Goal: Information Seeking & Learning: Learn about a topic

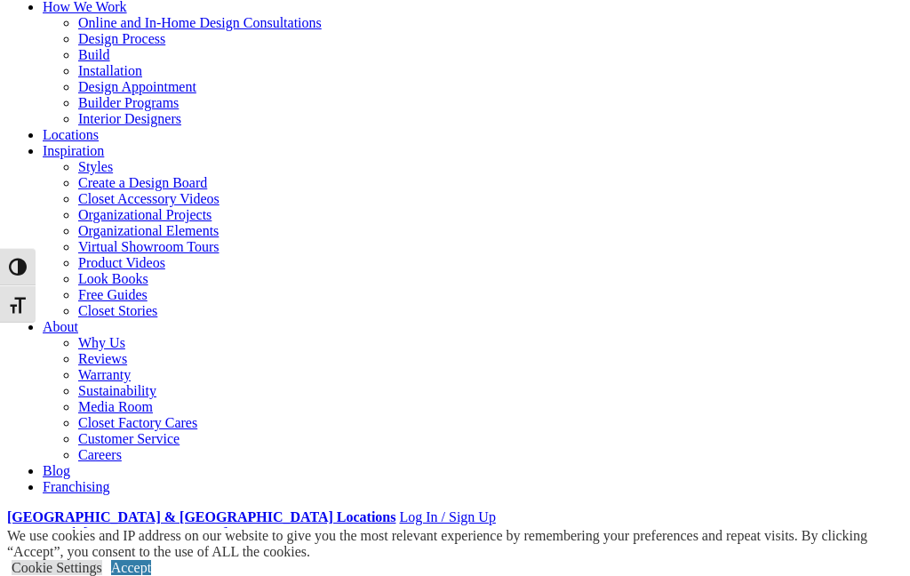
scroll to position [123, 0]
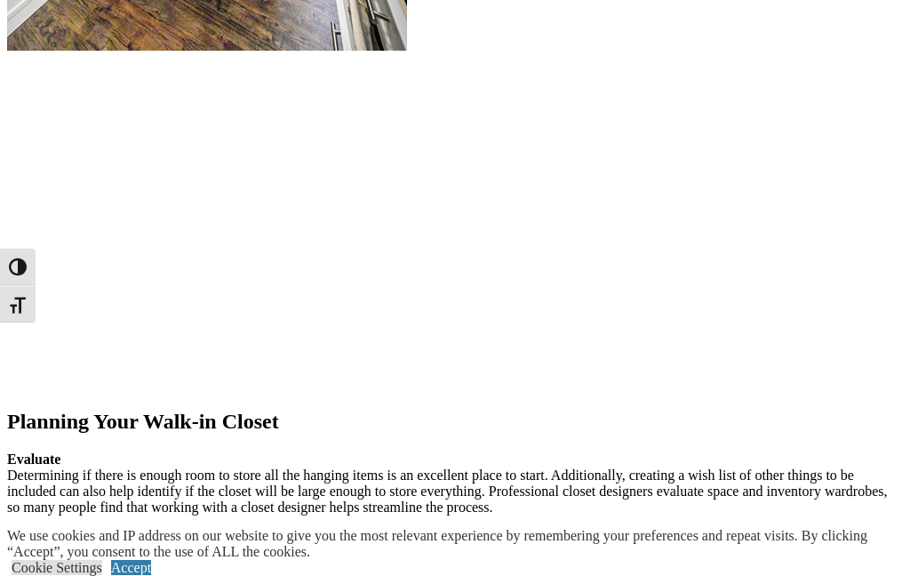
scroll to position [2464, 0]
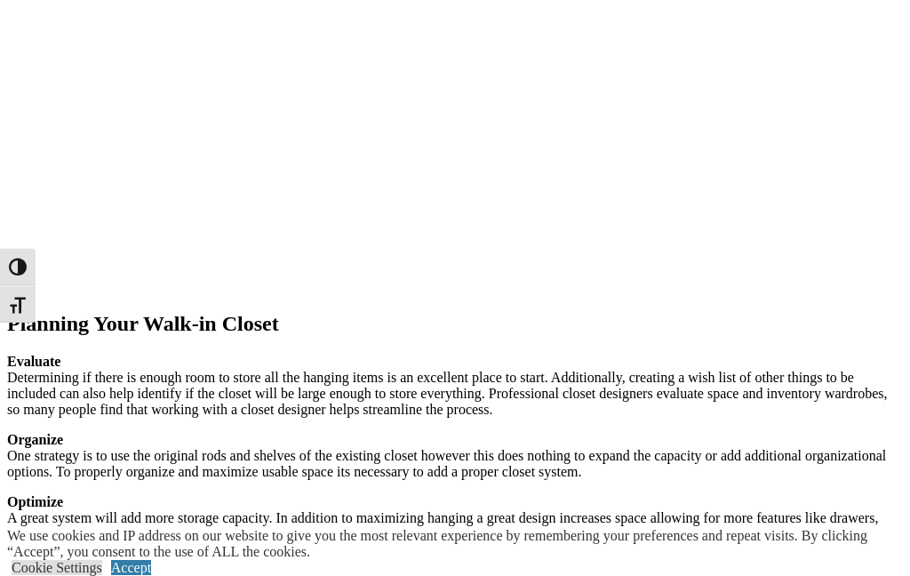
scroll to position [2465, 0]
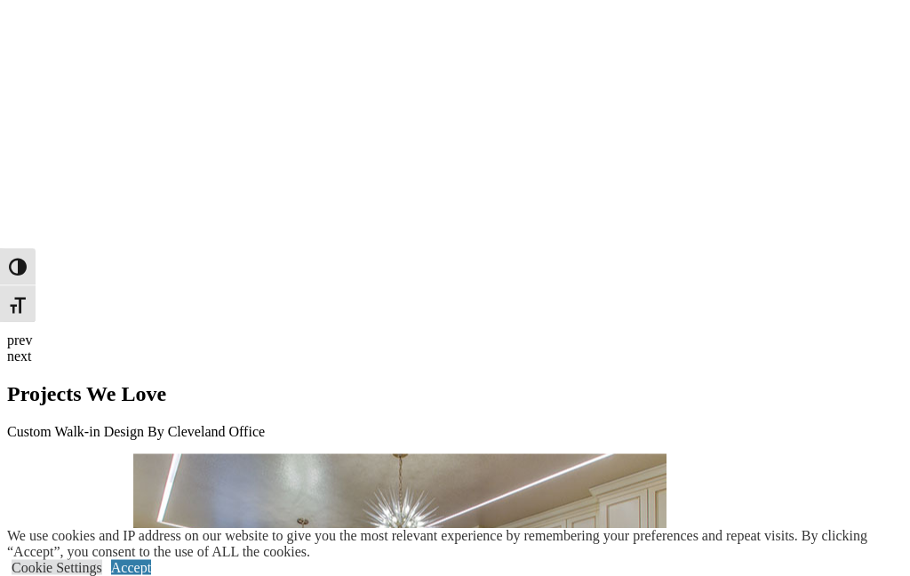
scroll to position [4835, 0]
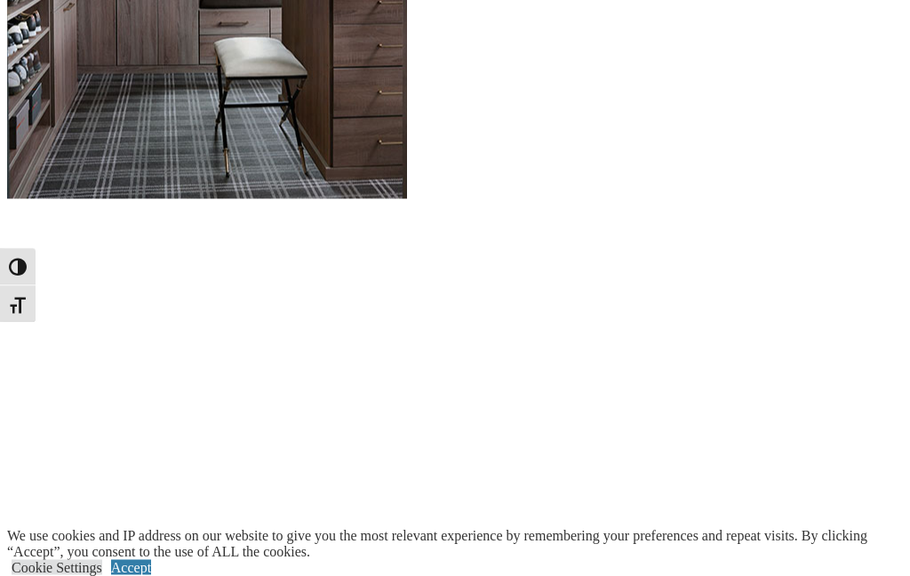
scroll to position [1950, 0]
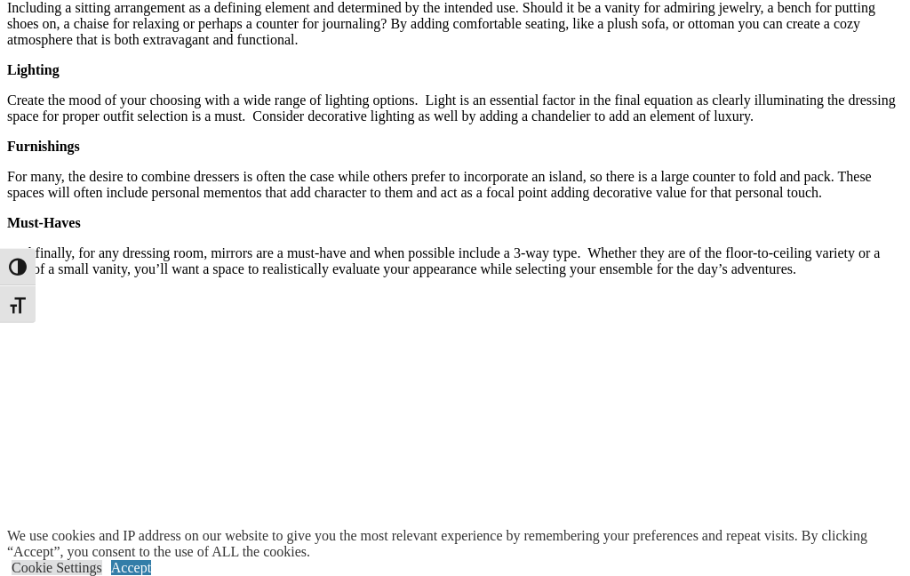
scroll to position [2845, 0]
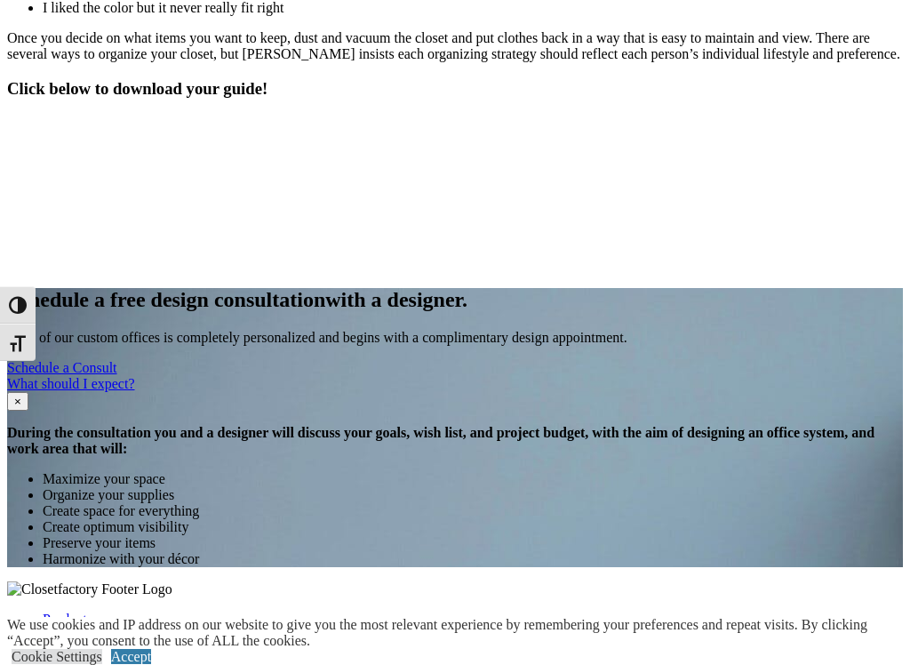
scroll to position [2274, 0]
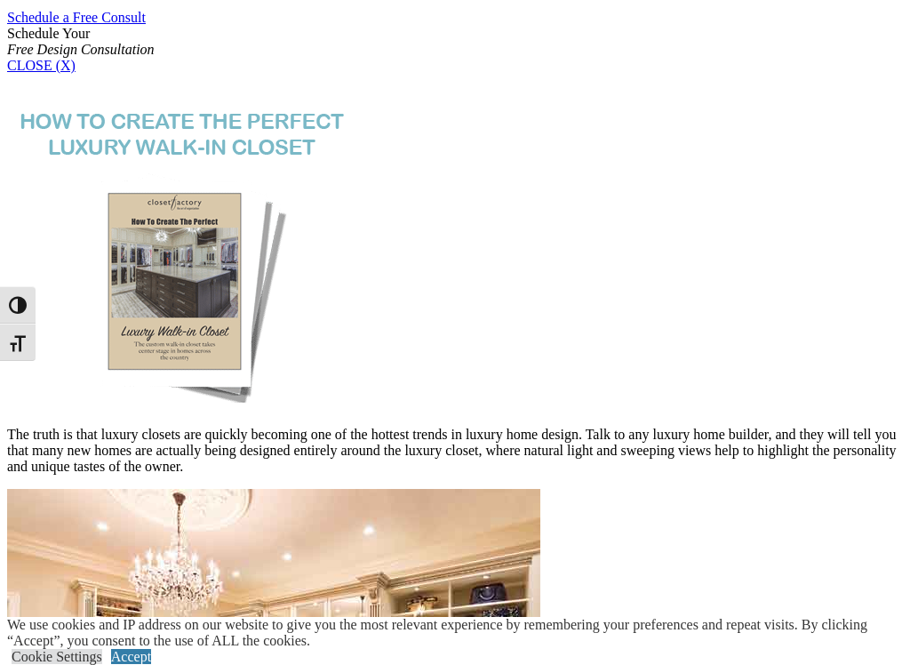
scroll to position [1124, 0]
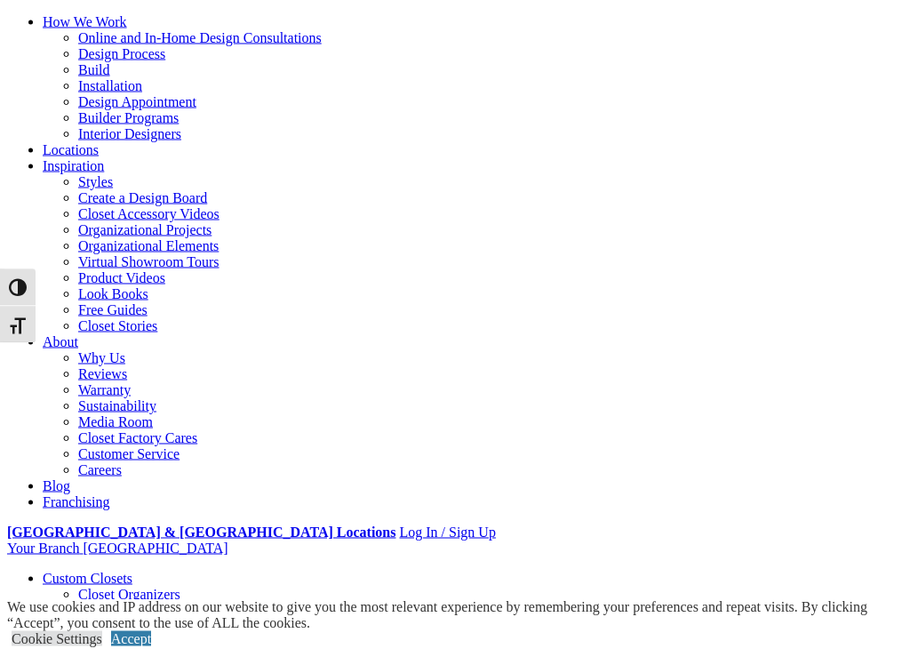
scroll to position [87, 0]
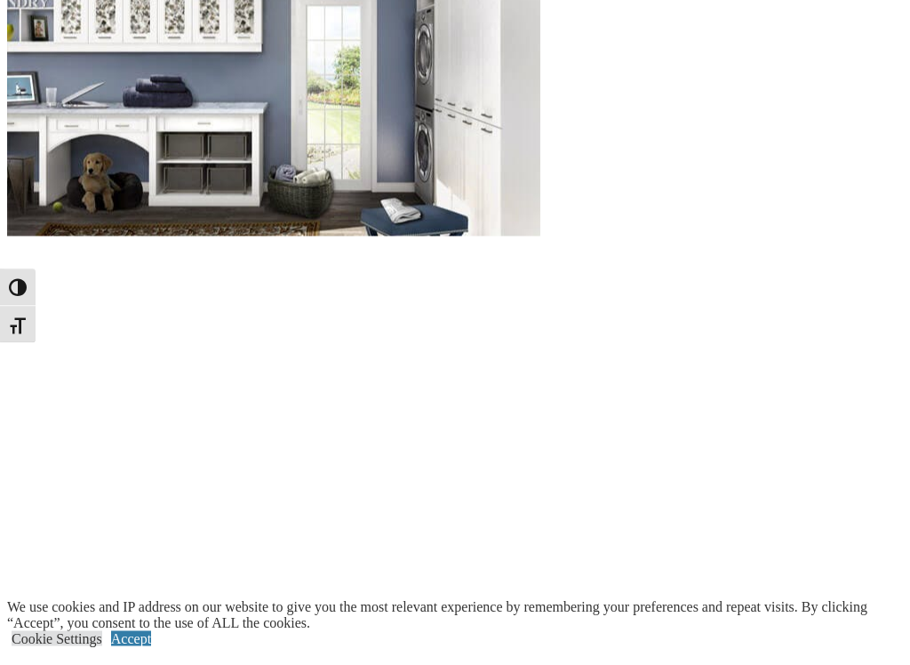
scroll to position [1772, 0]
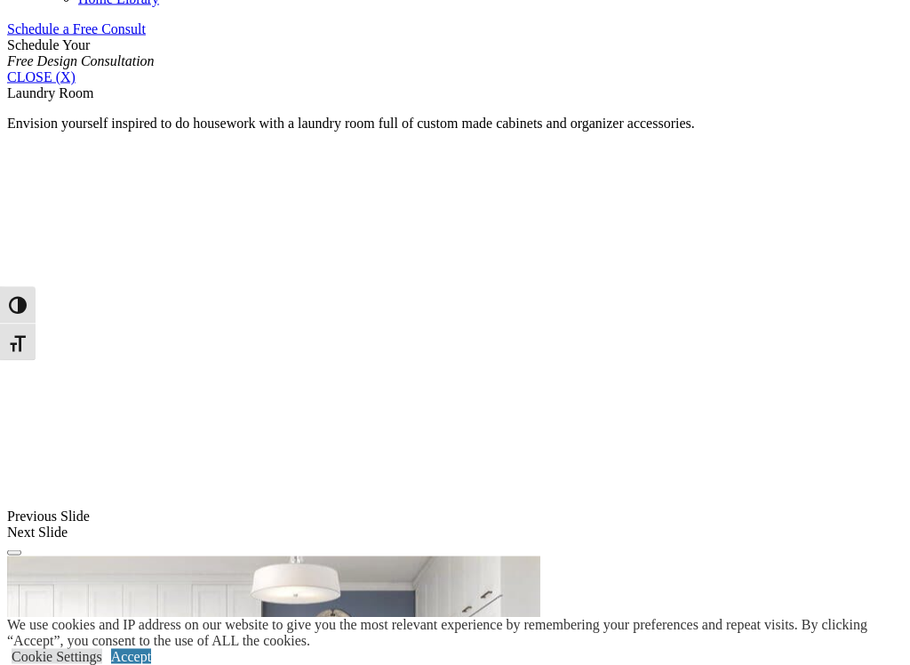
scroll to position [1104, 0]
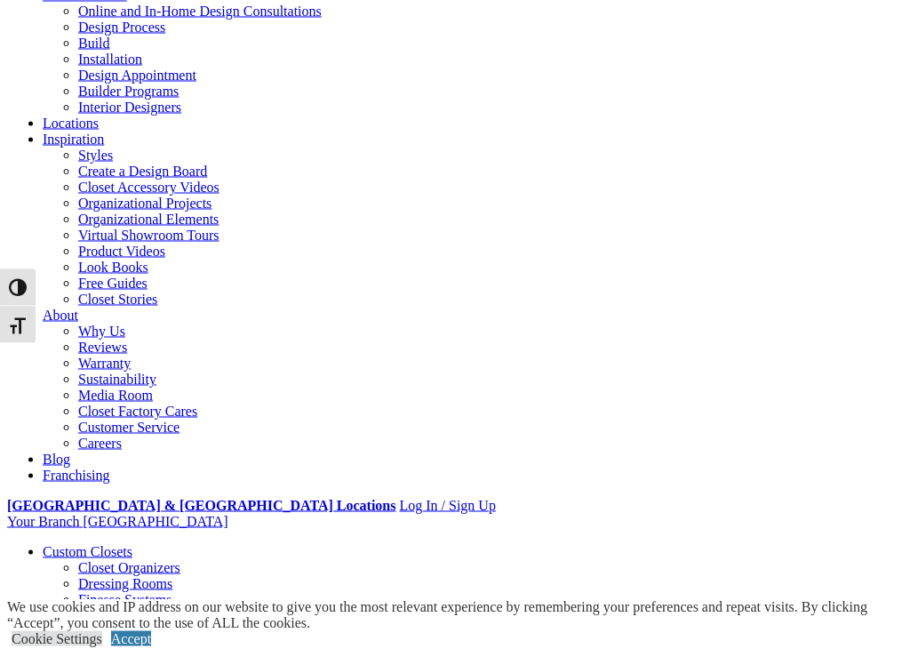
scroll to position [114, 0]
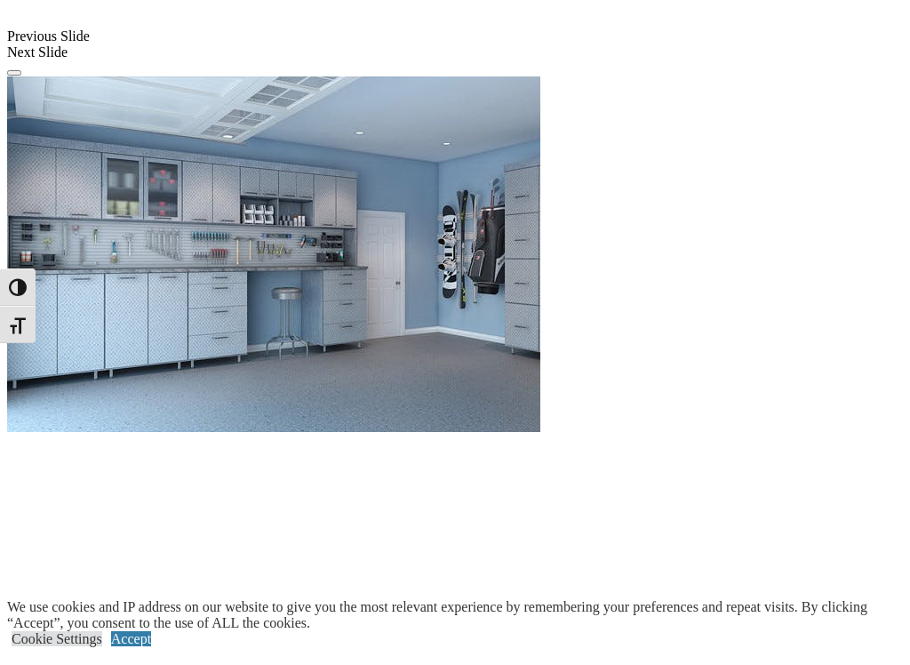
scroll to position [1577, 0]
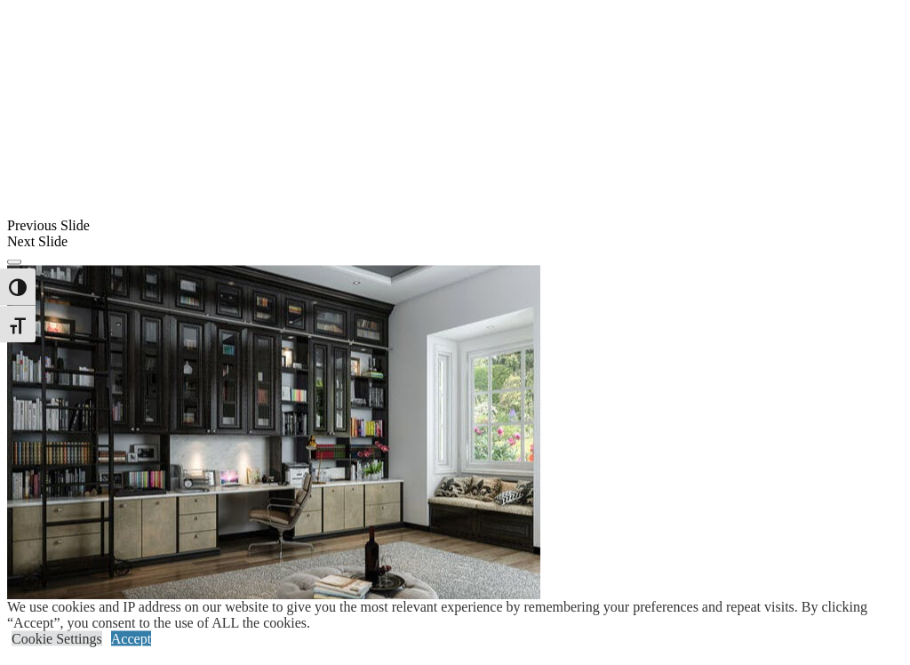
scroll to position [1480, 0]
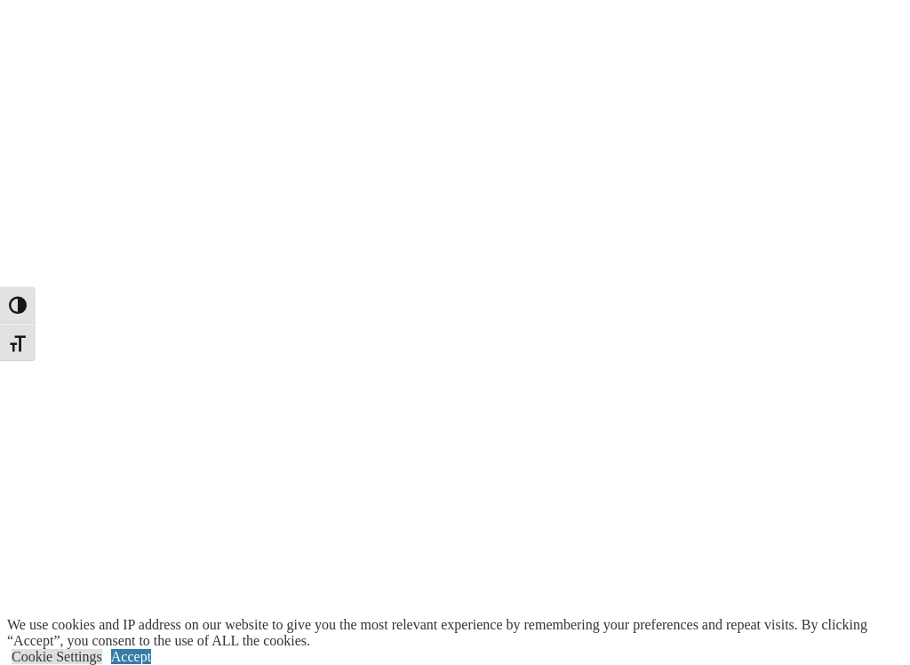
scroll to position [3175, 0]
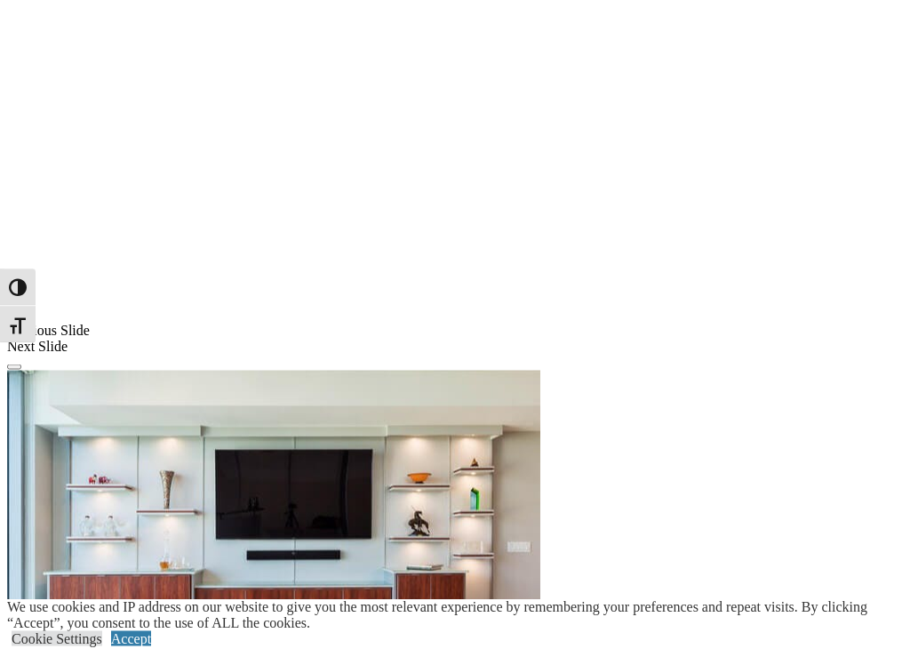
scroll to position [1283, 0]
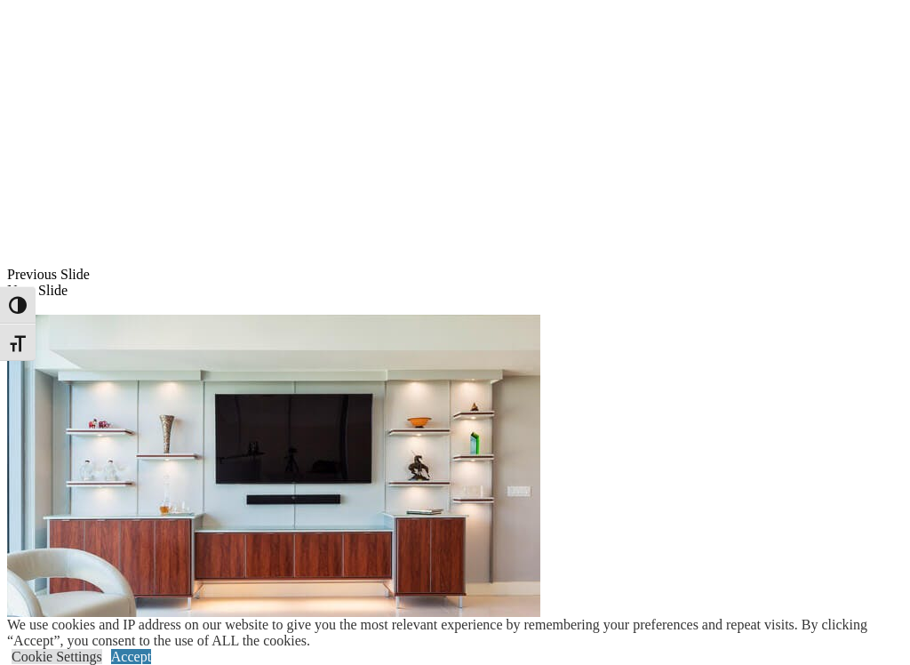
scroll to position [1354, 0]
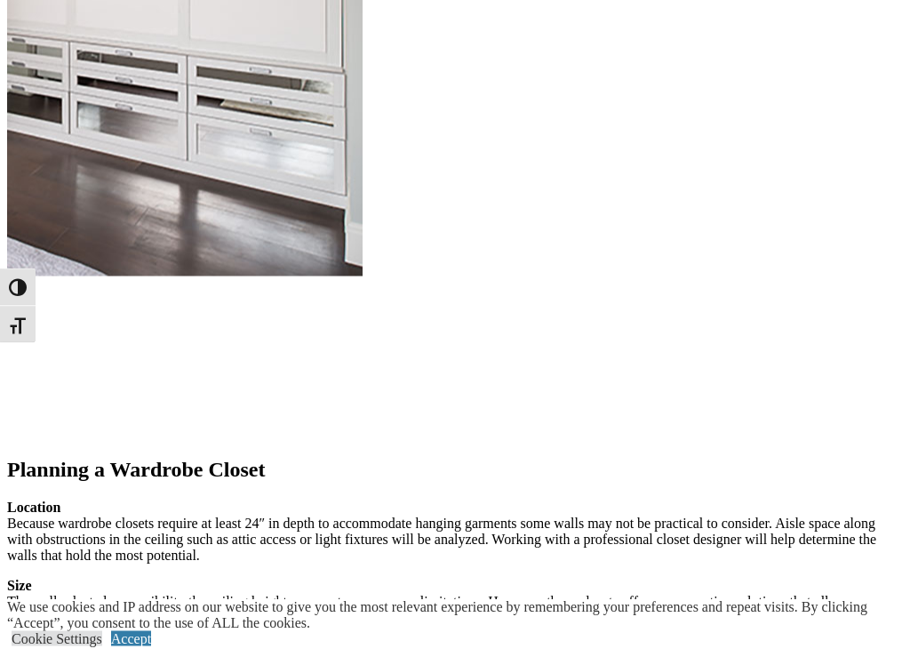
scroll to position [1979, 0]
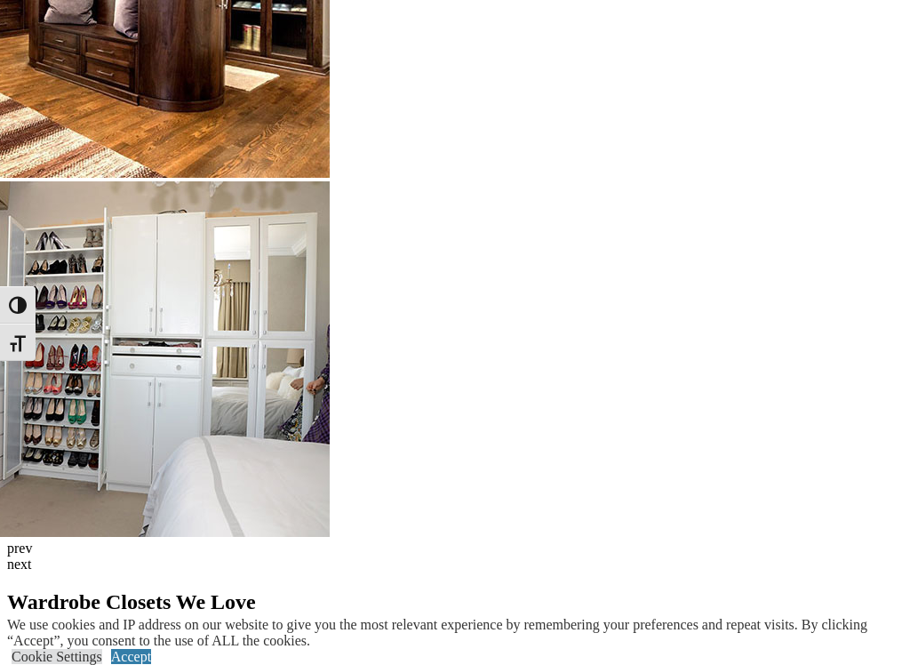
scroll to position [4399, 0]
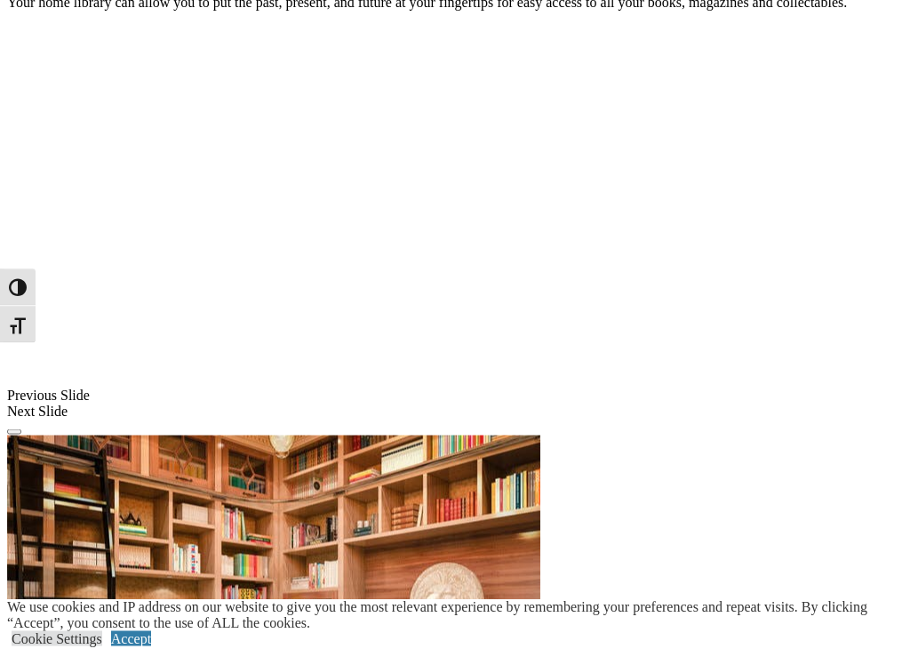
scroll to position [1218, 0]
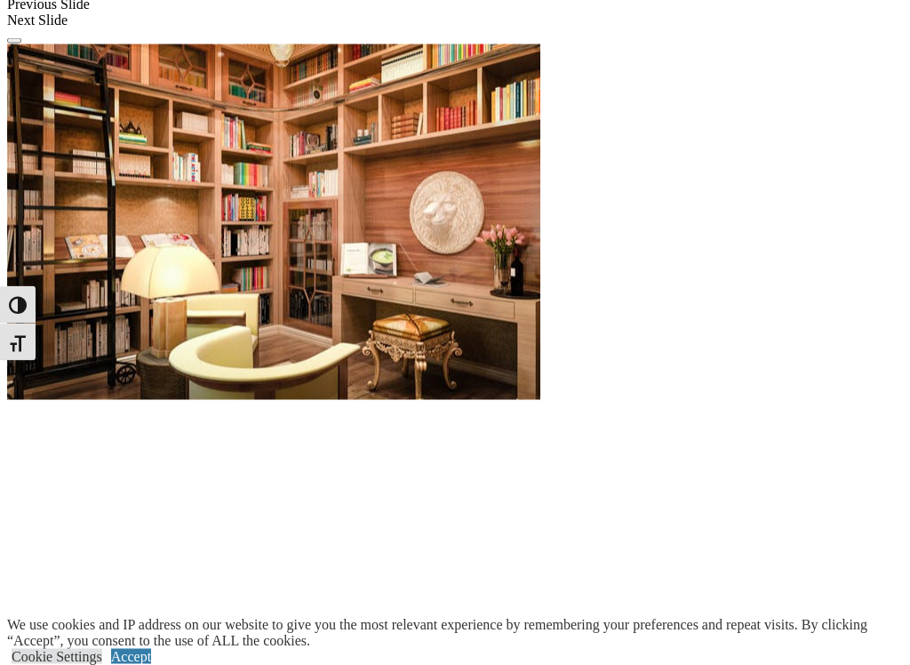
scroll to position [1613, 0]
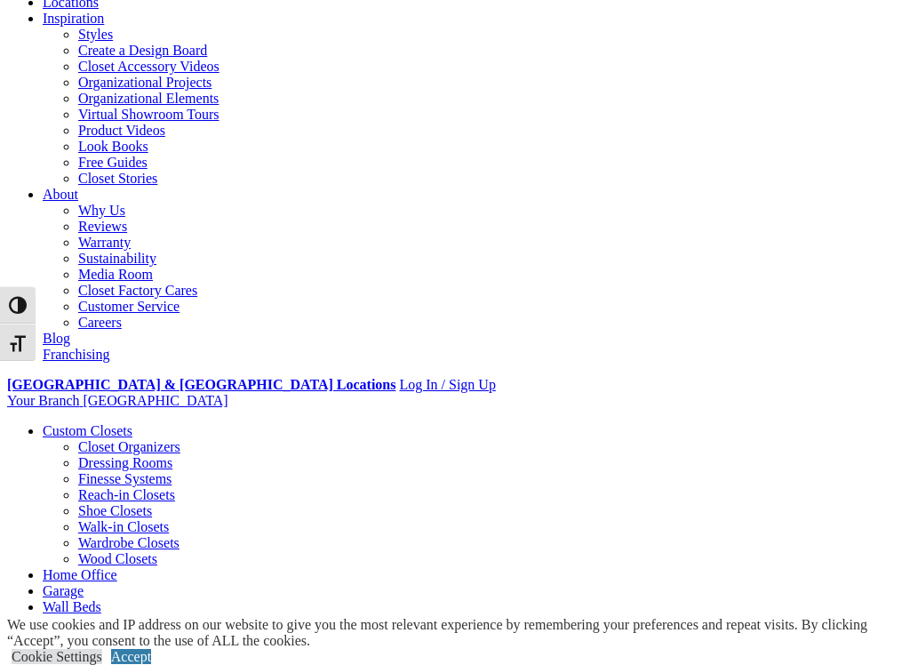
scroll to position [245, 0]
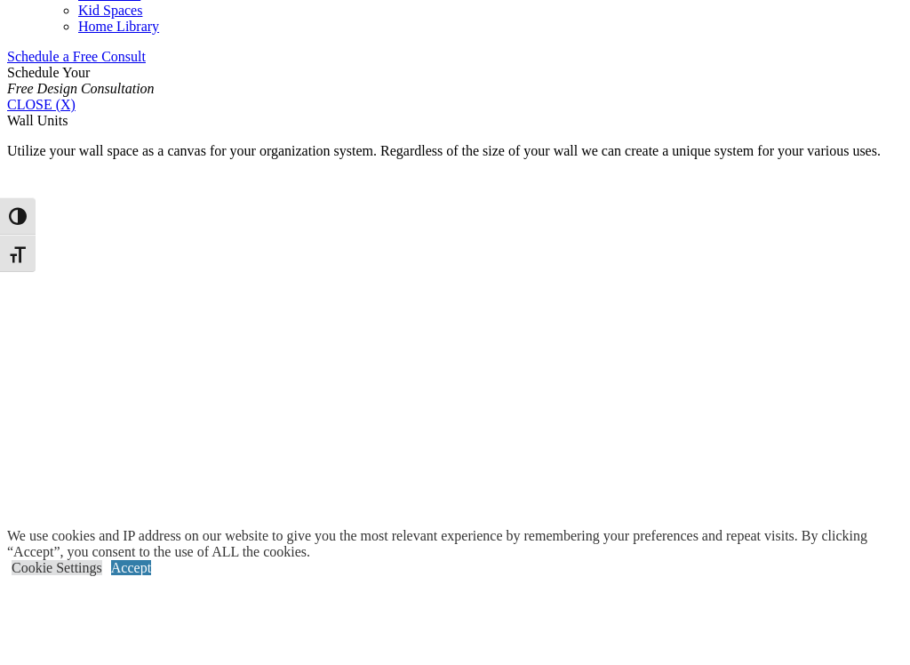
scroll to position [1031, 0]
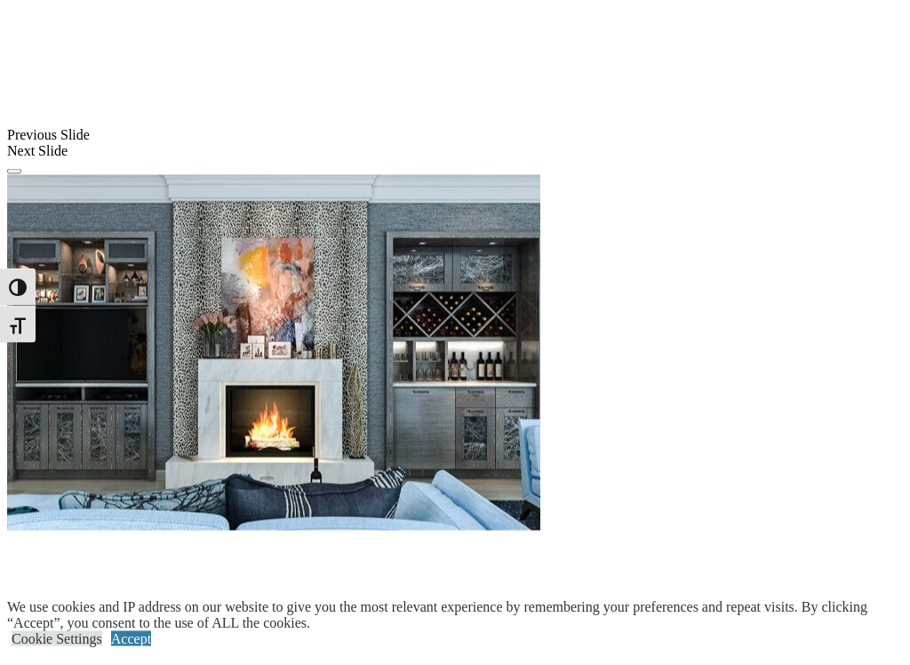
scroll to position [1480, 0]
